Goal: Check status: Check status

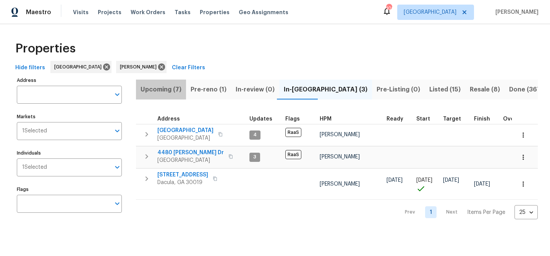
click at [166, 88] on span "Upcoming (7)" at bounding box center [161, 89] width 41 height 11
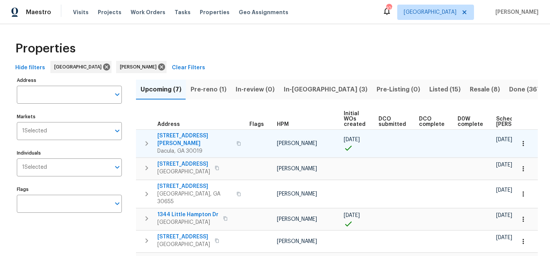
scroll to position [0, 84]
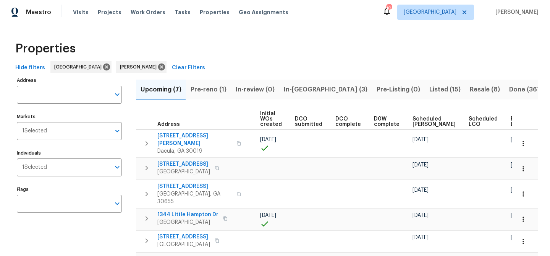
click at [511, 118] on span "Ready Date" at bounding box center [519, 121] width 17 height 11
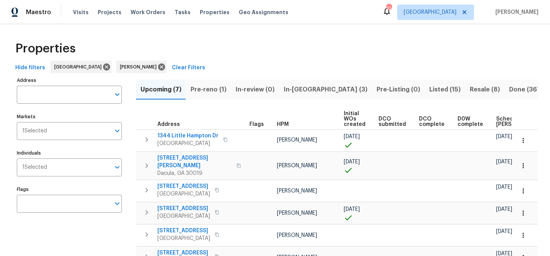
scroll to position [0, 93]
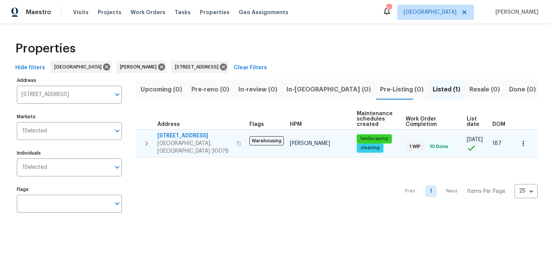
click at [179, 136] on span "[STREET_ADDRESS]" at bounding box center [194, 136] width 75 height 8
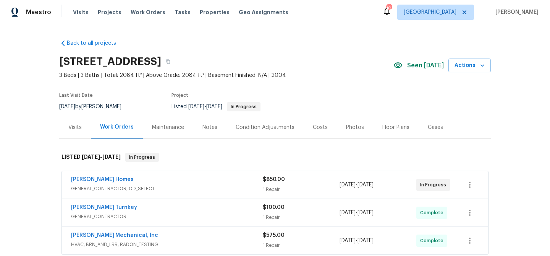
click at [206, 122] on div "Notes" at bounding box center [209, 127] width 33 height 23
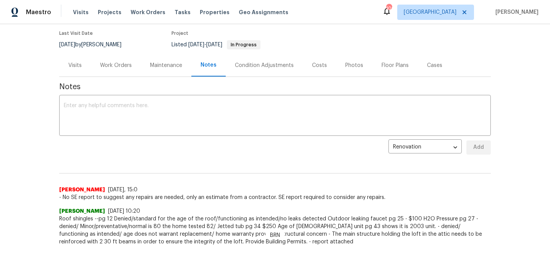
scroll to position [63, 0]
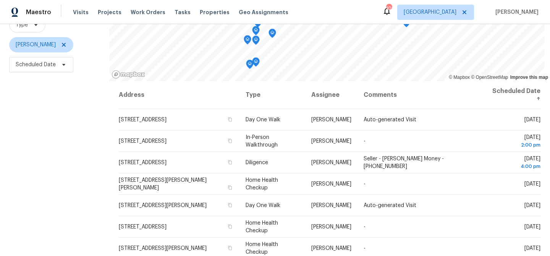
scroll to position [82, 0]
